Goal: Information Seeking & Learning: Learn about a topic

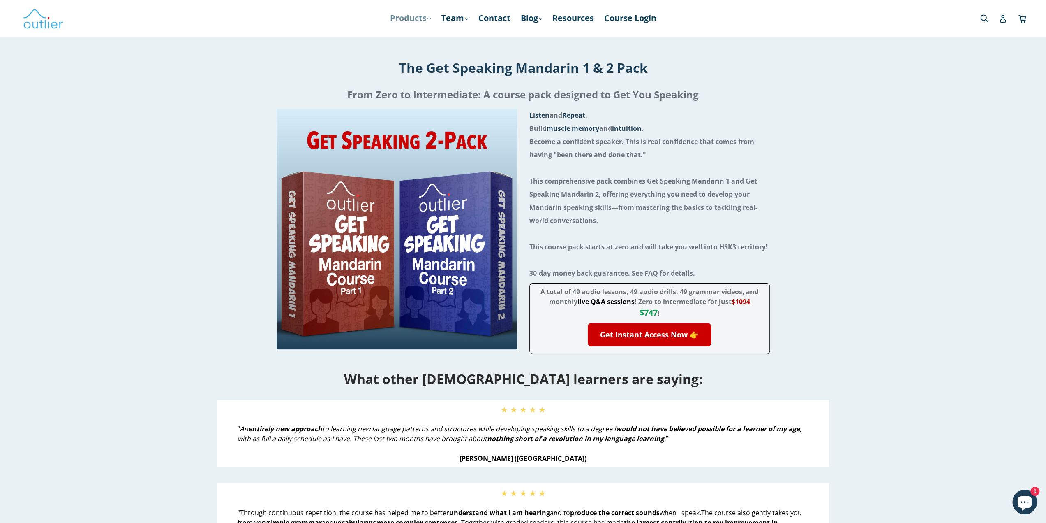
click at [400, 16] on link "Products .cls-1{fill:#231f20} expand" at bounding box center [410, 18] width 49 height 15
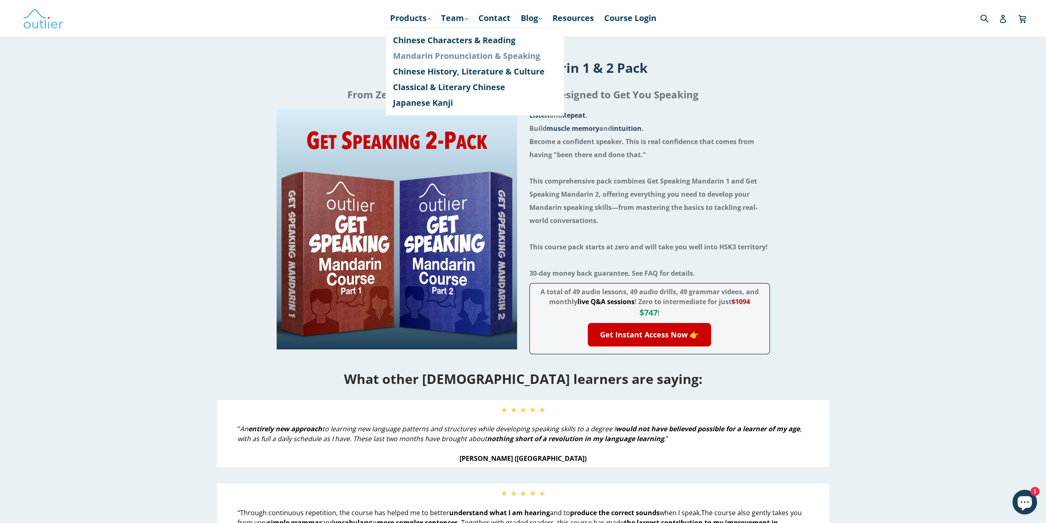
click at [421, 58] on link "Mandarin Pronunciation & Speaking" at bounding box center [475, 56] width 164 height 16
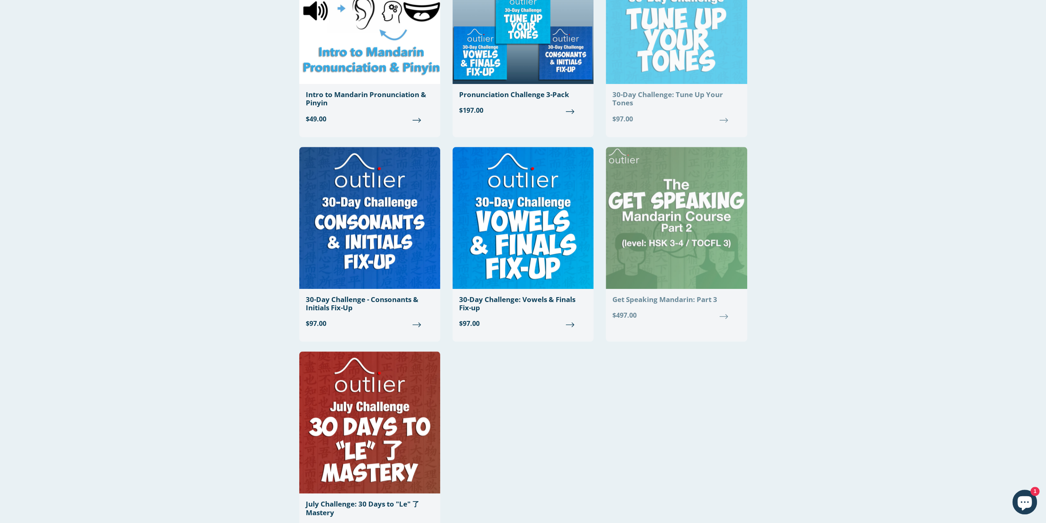
scroll to position [836, 0]
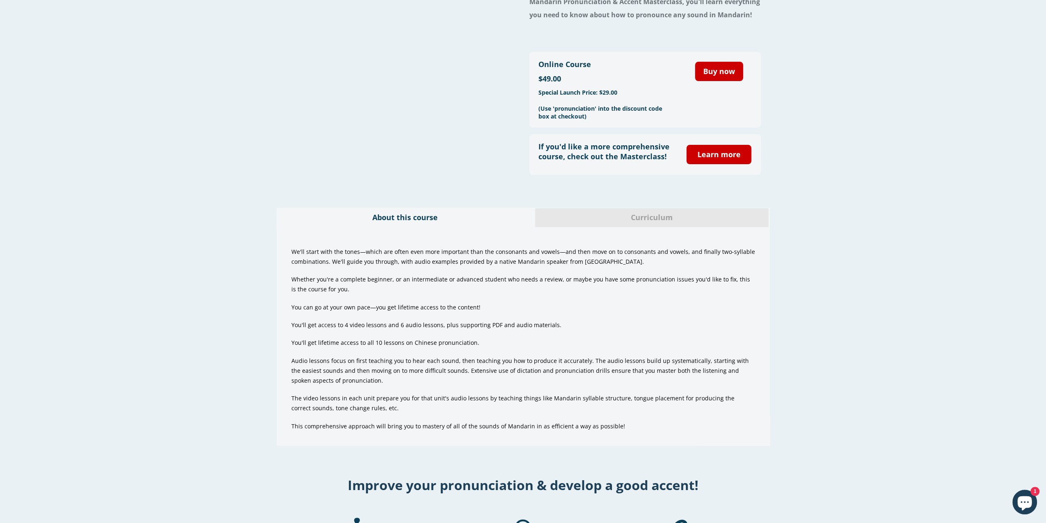
scroll to position [164, 0]
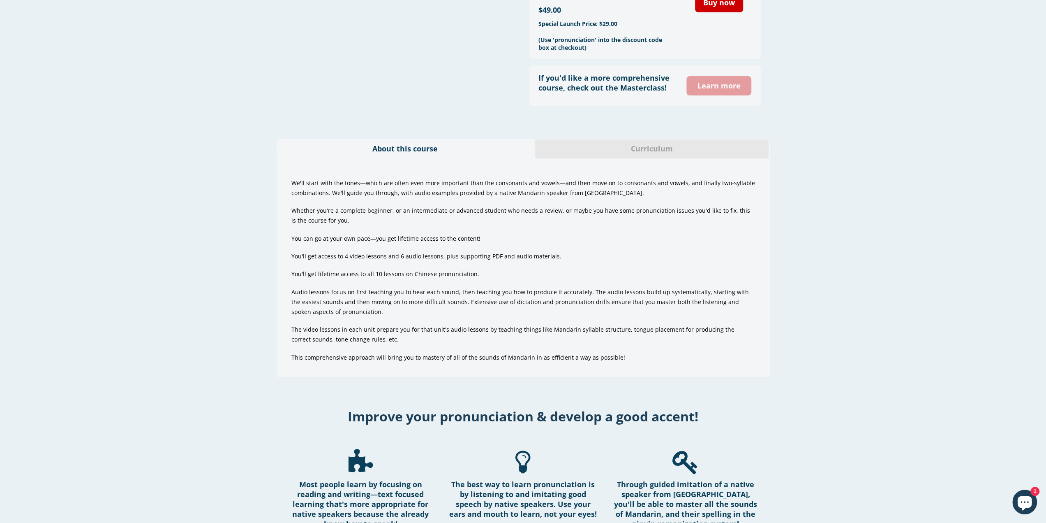
click at [714, 82] on link "Learn more" at bounding box center [719, 85] width 65 height 19
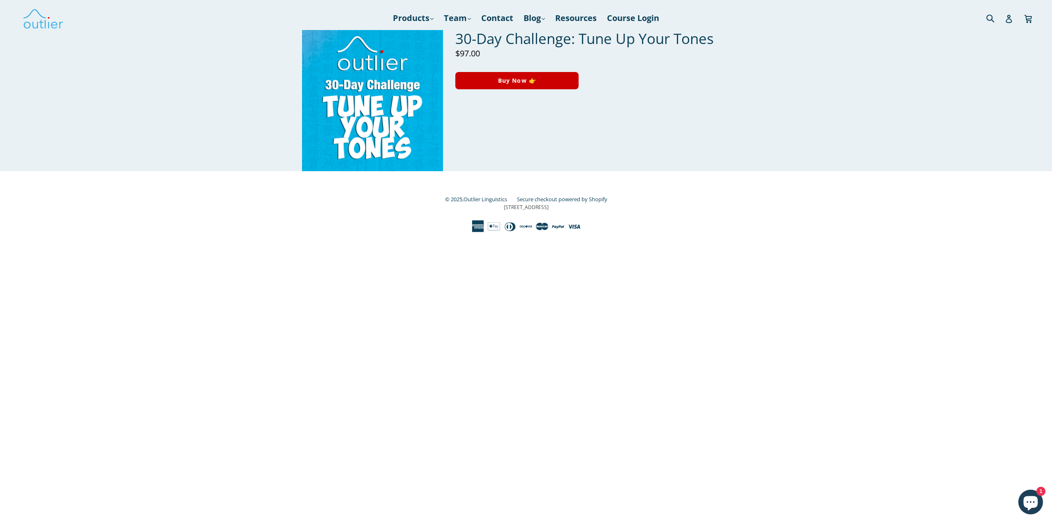
click at [389, 100] on img at bounding box center [372, 100] width 141 height 141
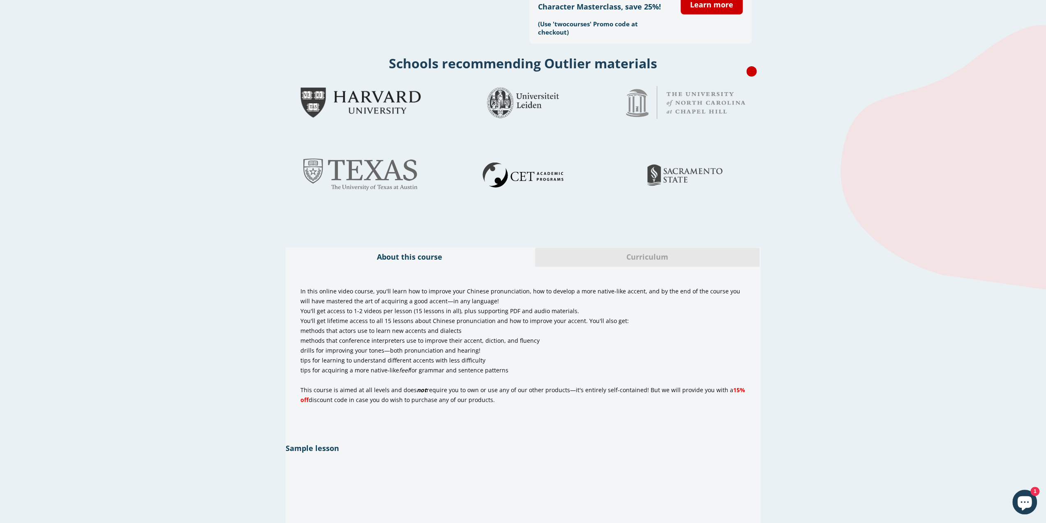
scroll to position [329, 0]
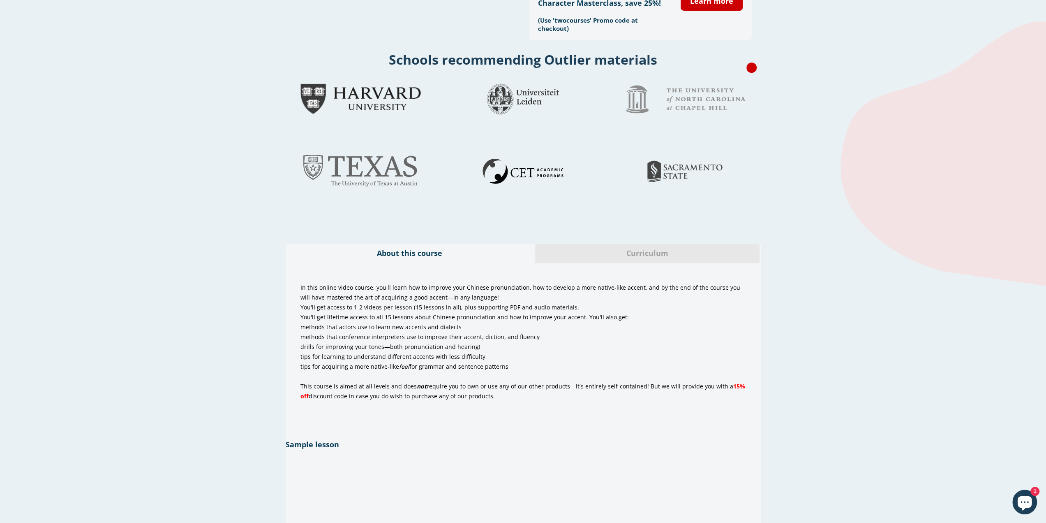
click at [584, 250] on span "Curriculum" at bounding box center [647, 253] width 212 height 11
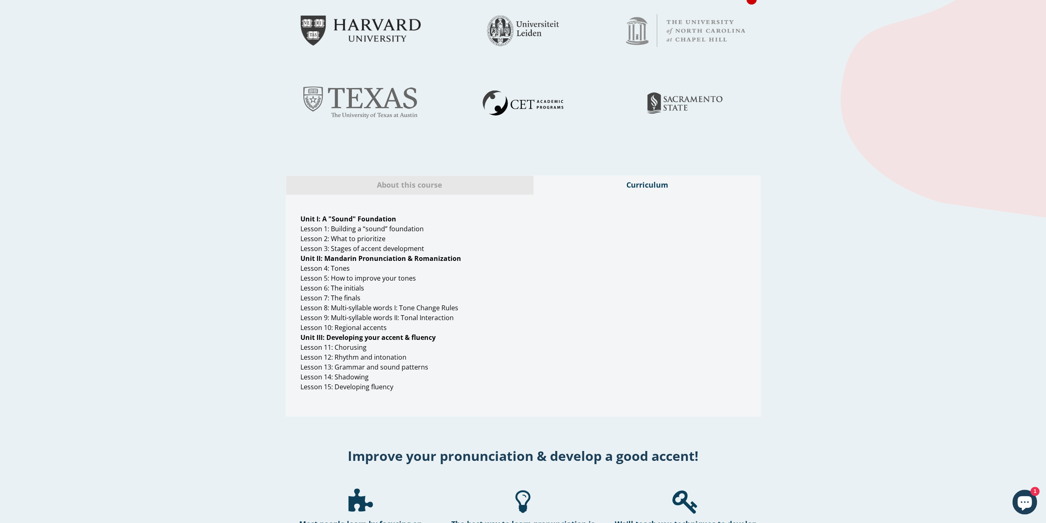
scroll to position [411, 0]
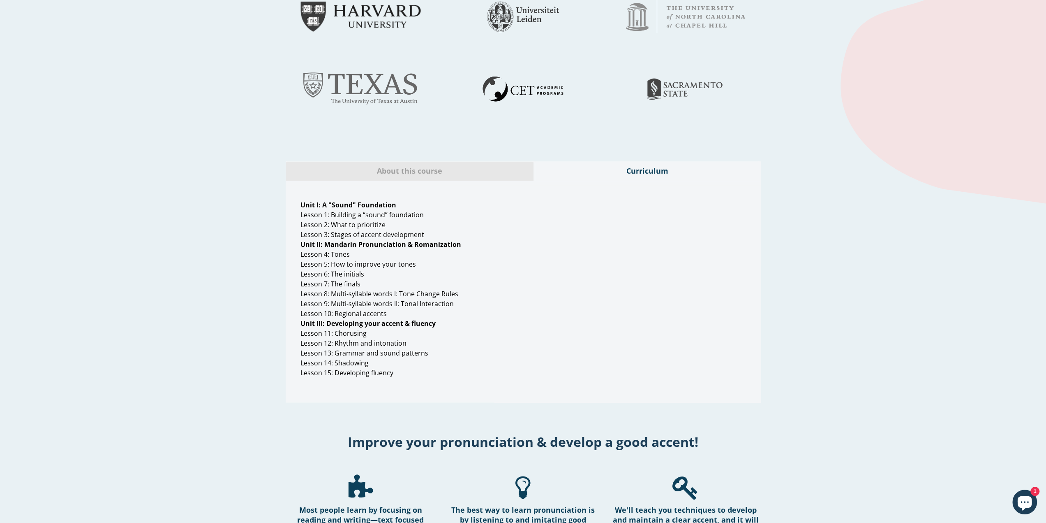
click at [423, 170] on span "About this course" at bounding box center [410, 171] width 236 height 11
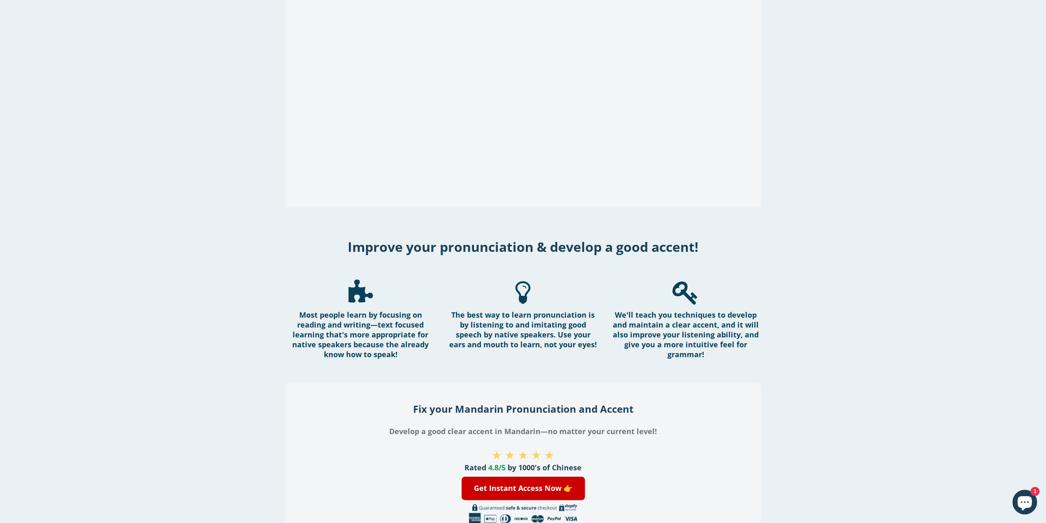
scroll to position [904, 0]
